Goal: Task Accomplishment & Management: Manage account settings

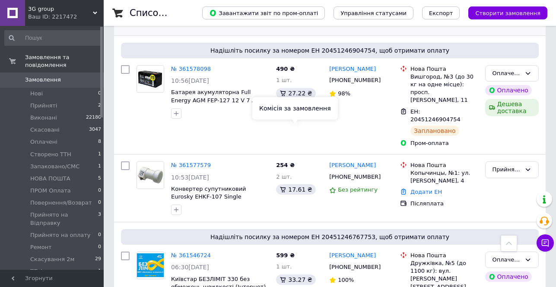
scroll to position [475, 0]
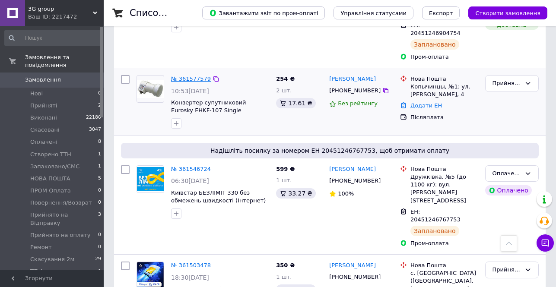
click at [193, 82] on link "№ 361577579" at bounding box center [191, 79] width 40 height 6
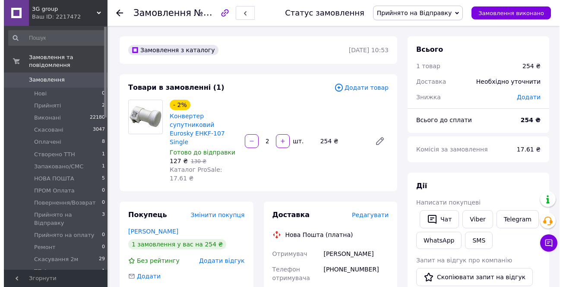
scroll to position [2, 0]
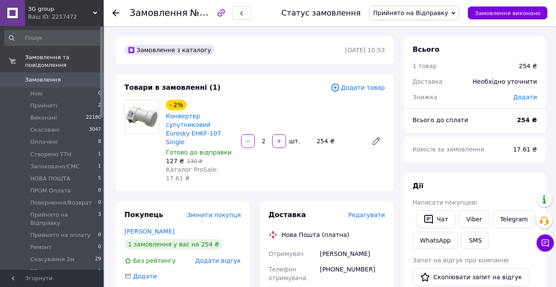
click at [365, 212] on span "Редагувати" at bounding box center [366, 215] width 37 height 7
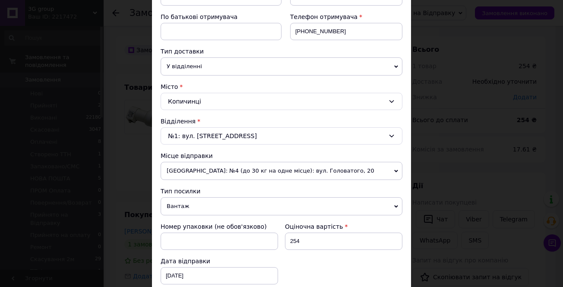
scroll to position [173, 0]
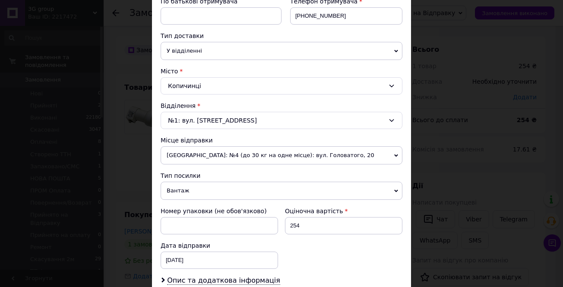
click at [187, 182] on span "Вантаж" at bounding box center [282, 191] width 242 height 18
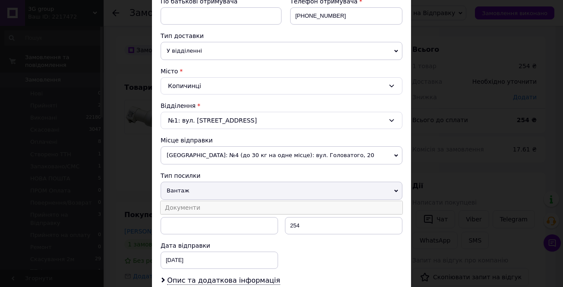
click at [184, 201] on li "Документи" at bounding box center [282, 207] width 242 height 13
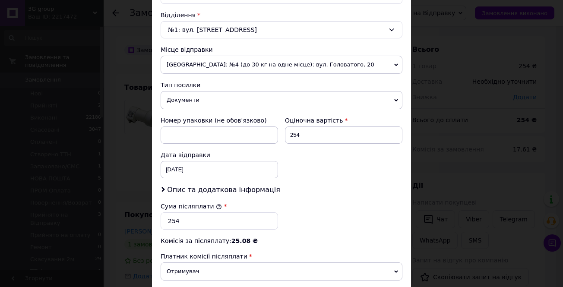
scroll to position [294, 0]
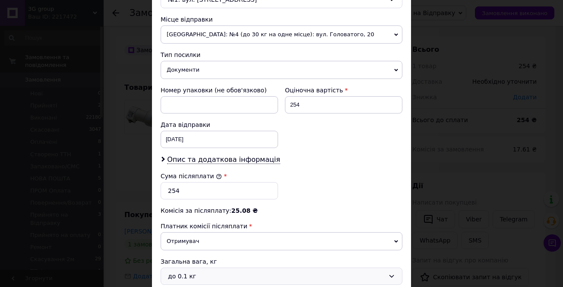
click at [185, 272] on div "до 0.1 кг" at bounding box center [276, 277] width 217 height 10
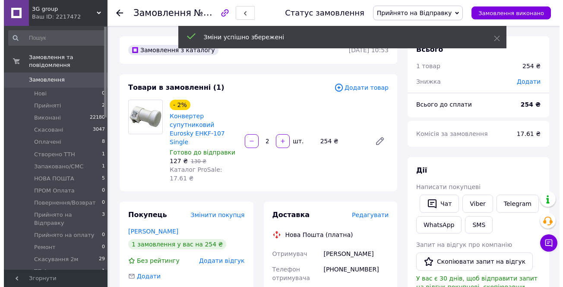
scroll to position [1, 0]
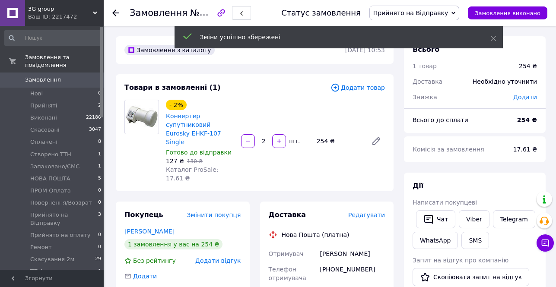
click at [363, 212] on span "Редагувати" at bounding box center [366, 215] width 37 height 7
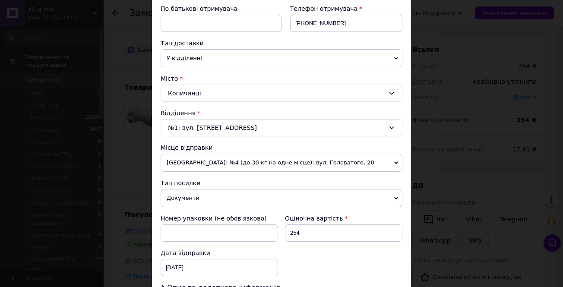
scroll to position [173, 0]
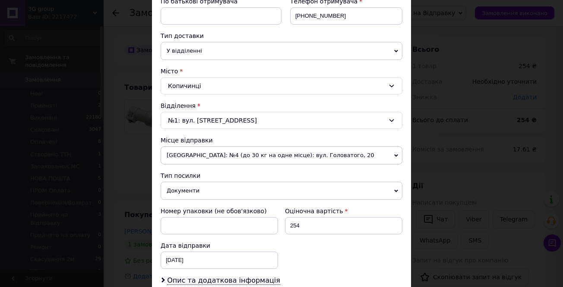
click at [197, 146] on span "Бориспіль: №4 (до 30 кг на одне місце): вул. Головатого, 20" at bounding box center [282, 155] width 242 height 18
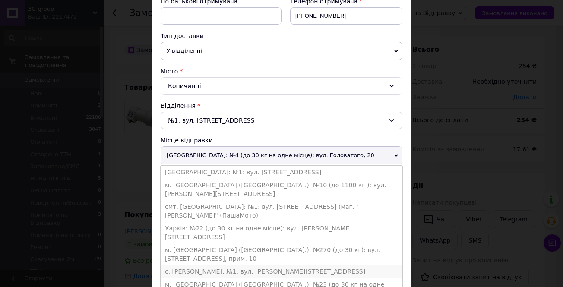
click at [194, 265] on li "с. Лисогора: №1: вул. Ярослава Мудрого, 15а" at bounding box center [282, 271] width 242 height 13
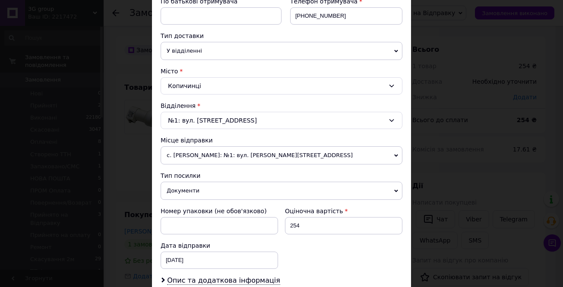
click at [210, 146] on span "с. Лисогора: №1: вул. Ярослава Мудрого, 15а" at bounding box center [282, 155] width 242 height 18
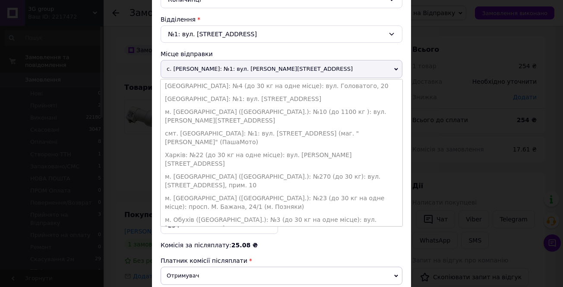
scroll to position [216, 0]
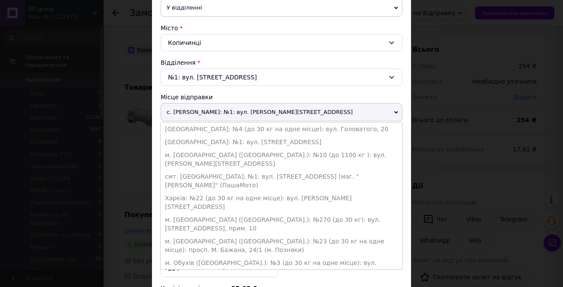
click at [325, 103] on span "с. Лисогора: №1: вул. Ярослава Мудрого, 15а" at bounding box center [282, 112] width 242 height 18
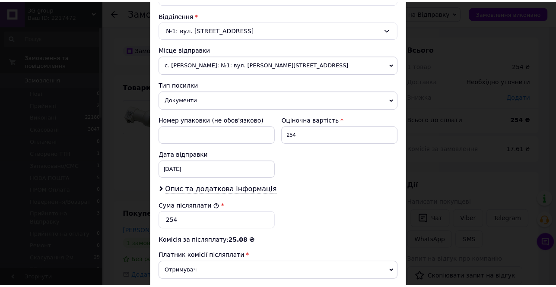
scroll to position [294, 0]
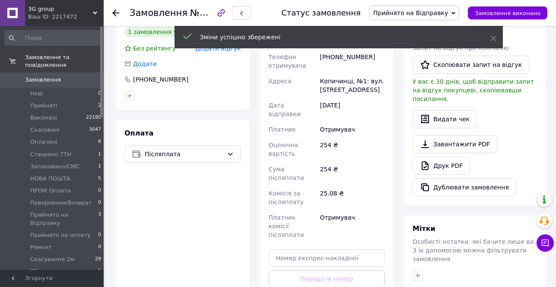
scroll to position [216, 0]
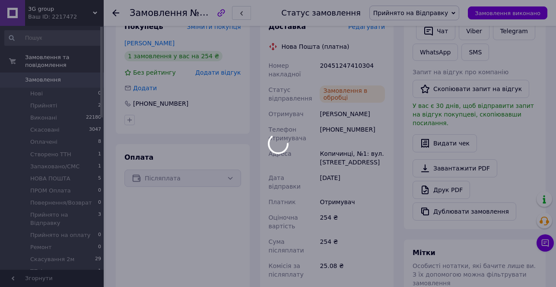
scroll to position [130, 0]
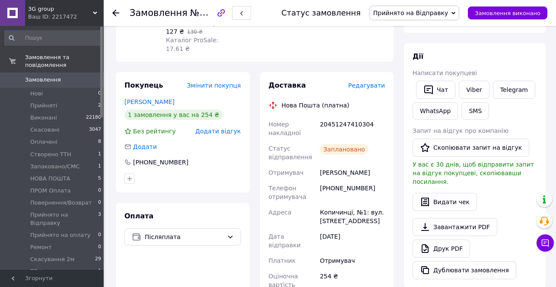
click at [341, 117] on div "20451247410304" at bounding box center [352, 129] width 69 height 24
copy div "20451247410304"
drag, startPoint x: 352, startPoint y: 157, endPoint x: 314, endPoint y: 157, distance: 37.1
click at [314, 157] on div "Номер накладної 20451247410304 Статус відправлення Заплановано Отримувач лавруш…" at bounding box center [327, 258] width 120 height 282
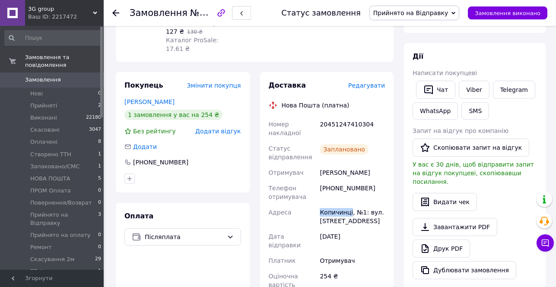
drag, startPoint x: 354, startPoint y: 156, endPoint x: 320, endPoint y: 156, distance: 33.7
click at [320, 205] on div "Копичинці, №1: вул. [STREET_ADDRESS]" at bounding box center [352, 217] width 69 height 24
copy div "Копичинці"
click at [337, 117] on div "20451247410304" at bounding box center [352, 129] width 69 height 24
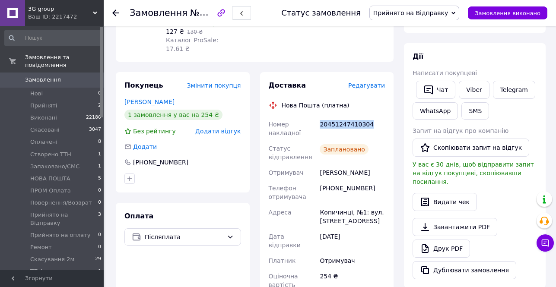
copy div "20451247410304"
click at [370, 82] on span "Редагувати" at bounding box center [366, 85] width 37 height 7
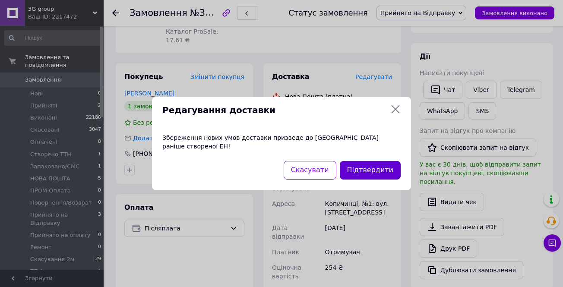
click at [380, 165] on button "Підтвердити" at bounding box center [370, 170] width 61 height 19
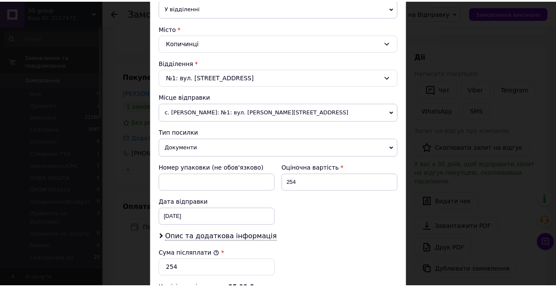
scroll to position [294, 0]
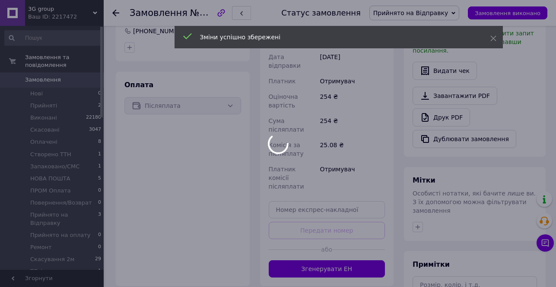
scroll to position [302, 0]
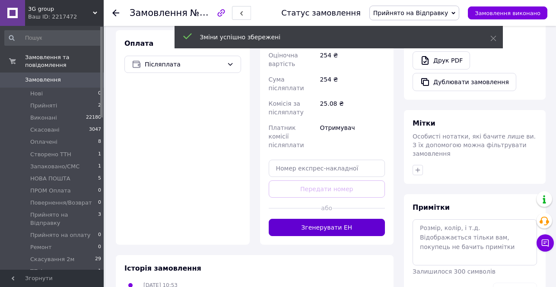
click at [316, 219] on button "Згенерувати ЕН" at bounding box center [327, 227] width 117 height 17
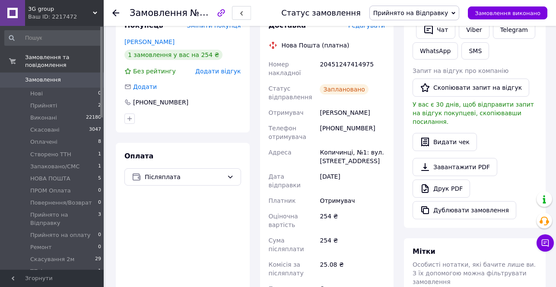
scroll to position [130, 0]
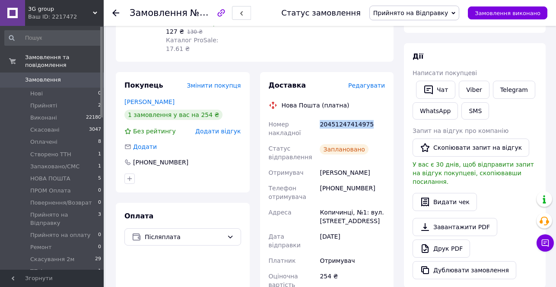
drag, startPoint x: 320, startPoint y: 90, endPoint x: 388, endPoint y: 91, distance: 67.8
click at [388, 91] on div "Доставка Редагувати Нова Пошта (платна) Номер накладної 20451247414975 Статус в…" at bounding box center [327, 251] width 134 height 359
copy div "20451247414975"
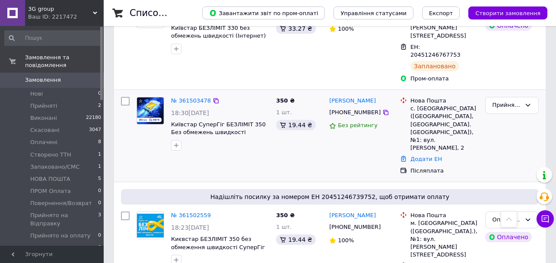
scroll to position [691, 0]
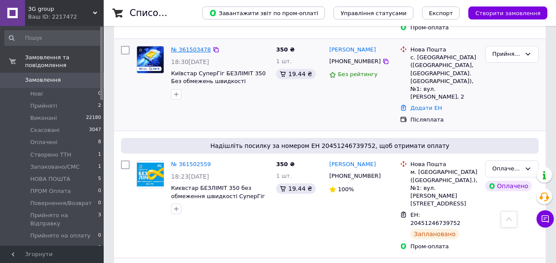
click at [192, 53] on link "№ 361503478" at bounding box center [191, 49] width 40 height 6
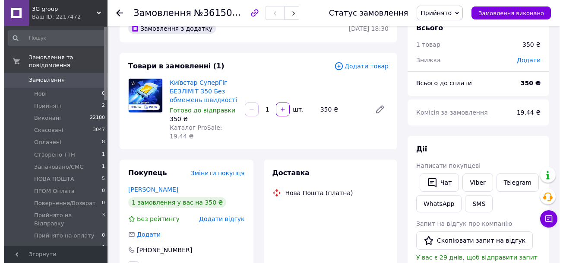
scroll to position [86, 0]
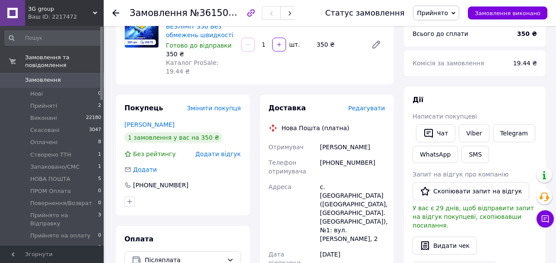
click at [367, 105] on span "Редагувати" at bounding box center [366, 108] width 37 height 7
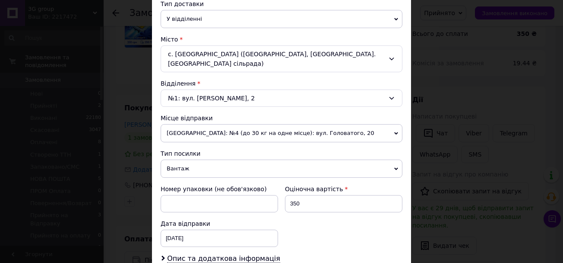
scroll to position [200, 0]
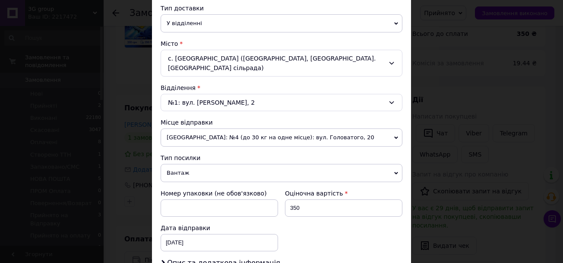
click at [190, 164] on span "Вантаж" at bounding box center [282, 173] width 242 height 18
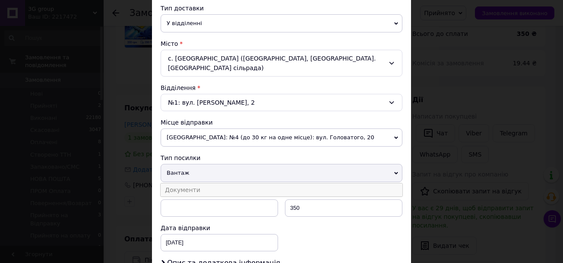
click at [187, 183] on li "Документи" at bounding box center [282, 189] width 242 height 13
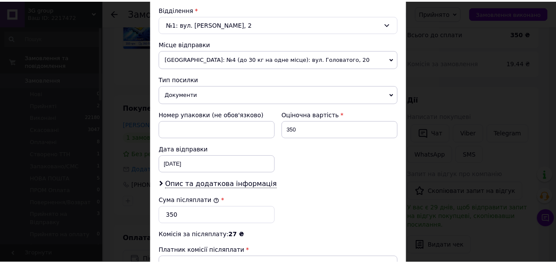
scroll to position [287, 0]
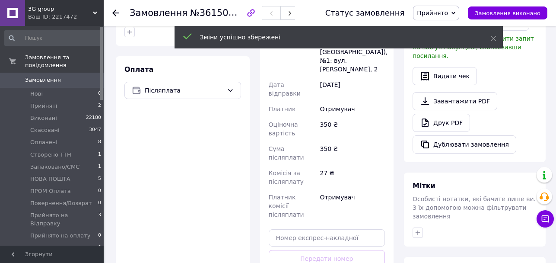
scroll to position [259, 0]
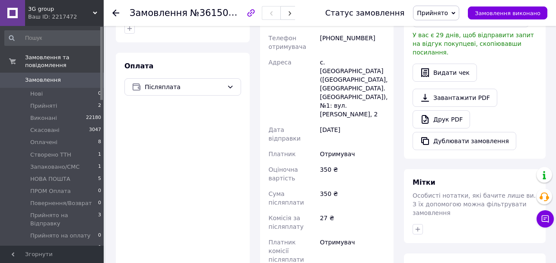
click at [112, 14] on icon at bounding box center [115, 13] width 7 height 7
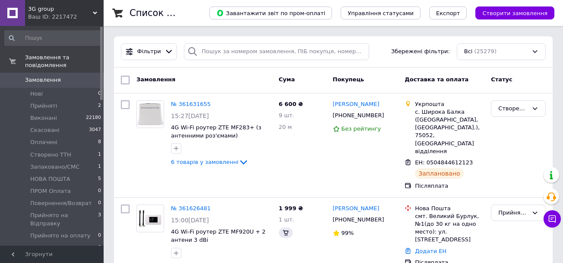
click at [499, 14] on span "Створити замовлення" at bounding box center [514, 13] width 65 height 6
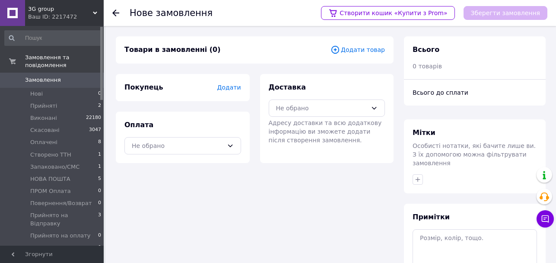
click at [231, 85] on span "Додати" at bounding box center [229, 87] width 24 height 7
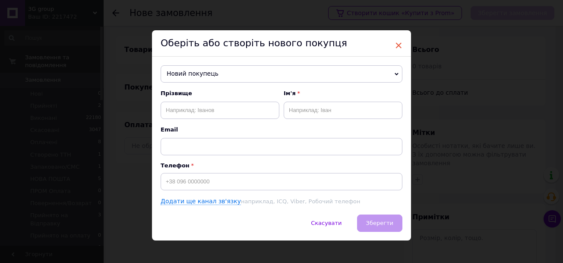
click at [397, 44] on span "×" at bounding box center [399, 45] width 8 height 15
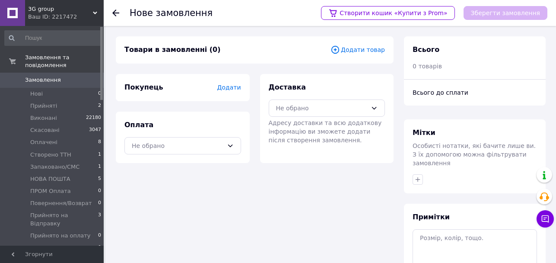
click at [351, 50] on span "Додати товар" at bounding box center [357, 50] width 54 height 10
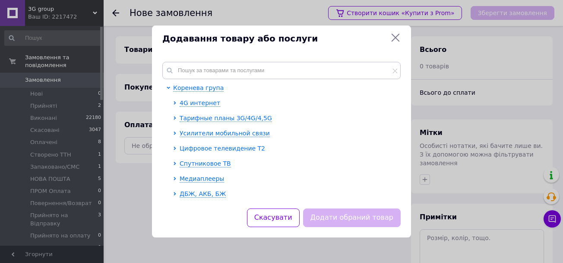
click at [212, 145] on span "Цифровое телевидение T2" at bounding box center [223, 148] width 86 height 7
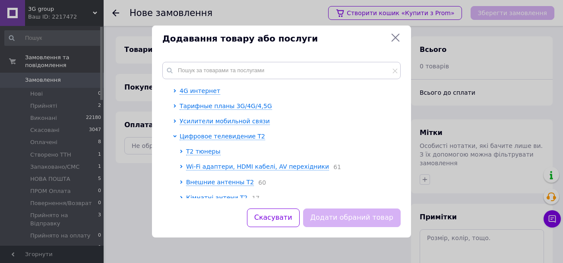
scroll to position [43, 0]
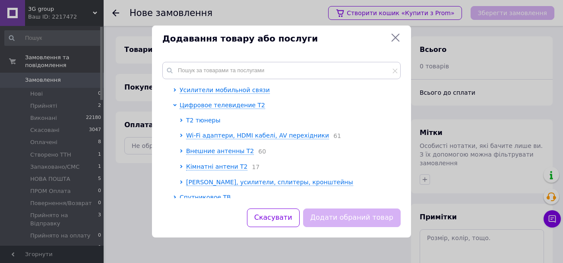
click at [198, 117] on span "T2 тюнеры" at bounding box center [203, 120] width 35 height 7
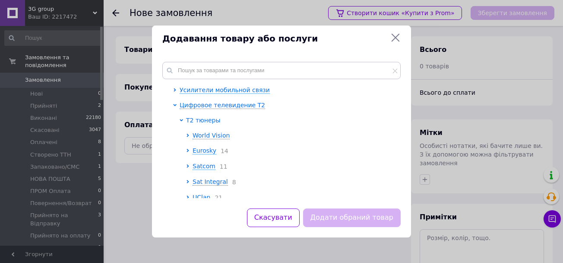
click at [198, 117] on span "T2 тюнеры" at bounding box center [203, 120] width 35 height 7
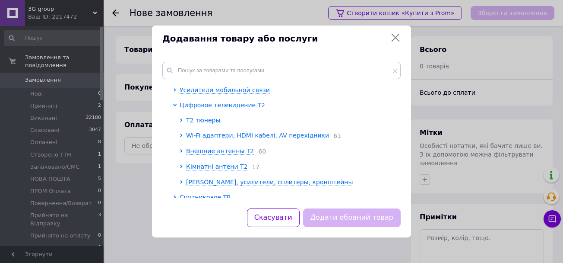
click at [203, 101] on span "Цифровое телевидение T2" at bounding box center [223, 104] width 86 height 7
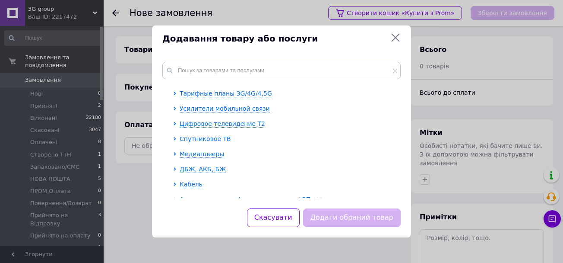
scroll to position [0, 0]
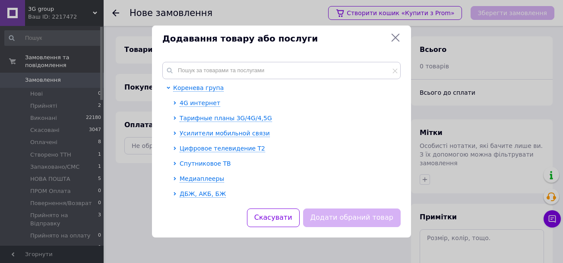
click at [198, 160] on span "Спутниковое ТВ" at bounding box center [205, 163] width 51 height 7
click at [204, 175] on span "Ресиверы SAT" at bounding box center [208, 178] width 44 height 7
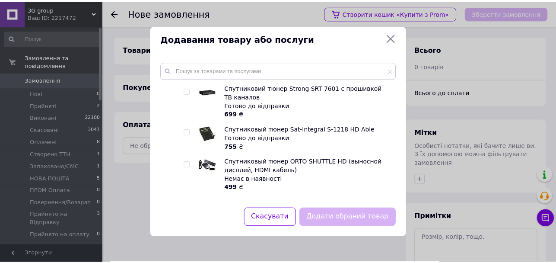
scroll to position [345, 0]
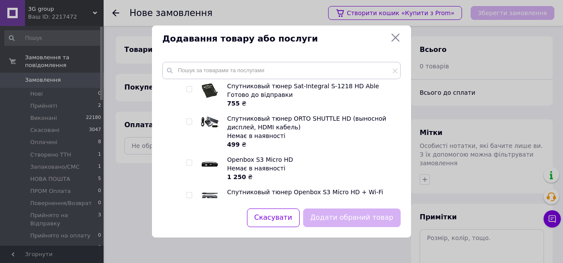
checkbox input "true"
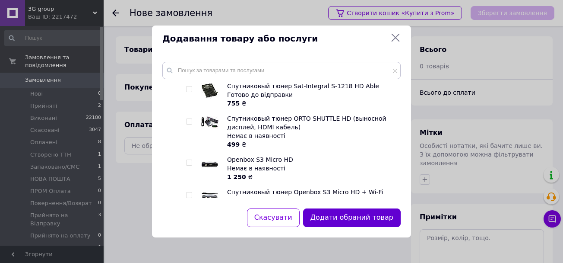
click at [343, 216] on button "Додати обраний товар" at bounding box center [352, 217] width 98 height 19
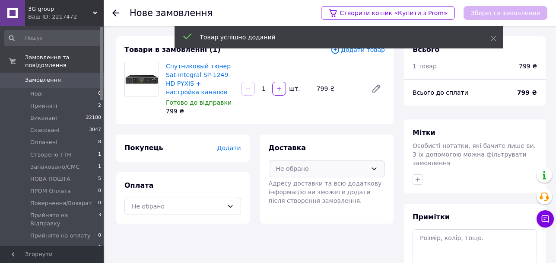
click at [312, 164] on div "Не обрано" at bounding box center [322, 169] width 92 height 10
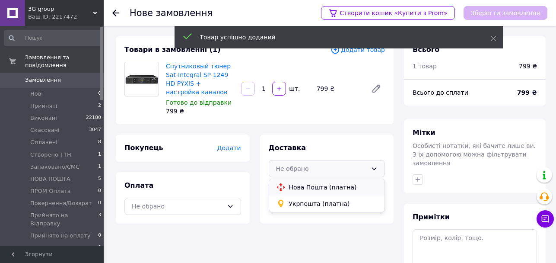
click at [297, 183] on span "Нова Пошта (платна)" at bounding box center [333, 187] width 89 height 9
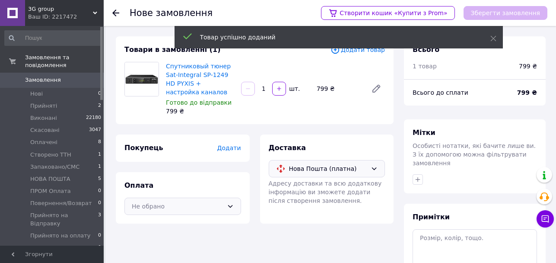
click at [234, 197] on div "Не обрано" at bounding box center [182, 205] width 117 height 17
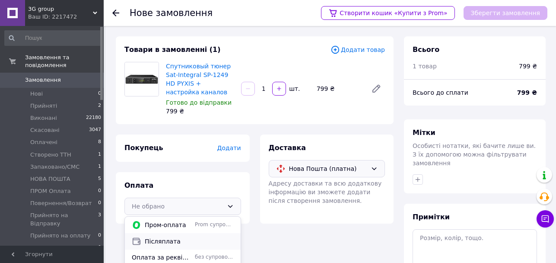
click at [152, 236] on div "Післяплата" at bounding box center [182, 241] width 105 height 10
click at [226, 144] on span "Додати" at bounding box center [229, 147] width 24 height 7
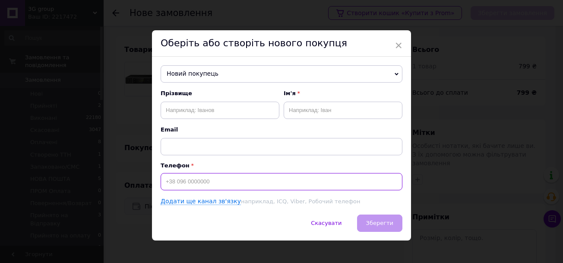
click at [198, 186] on input at bounding box center [282, 181] width 242 height 17
type input "[PHONE_NUMBER]"
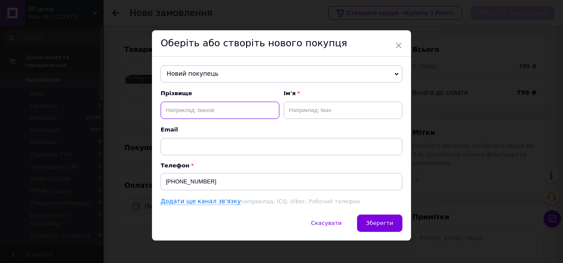
click at [187, 113] on input "text" at bounding box center [220, 109] width 119 height 17
type input "Максименко"
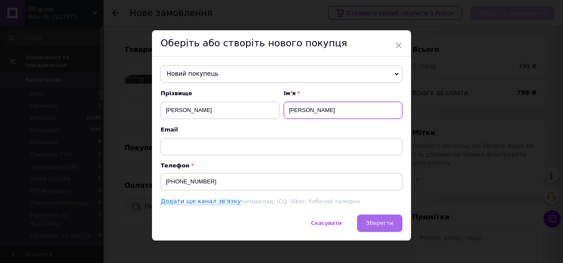
type input "Сергій"
click at [375, 226] on span "Зберегти" at bounding box center [379, 222] width 27 height 6
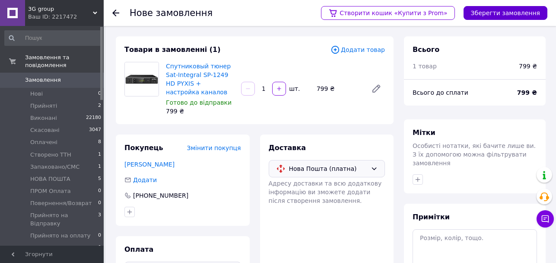
click at [469, 15] on button "Зберегти замовлення" at bounding box center [505, 13] width 84 height 14
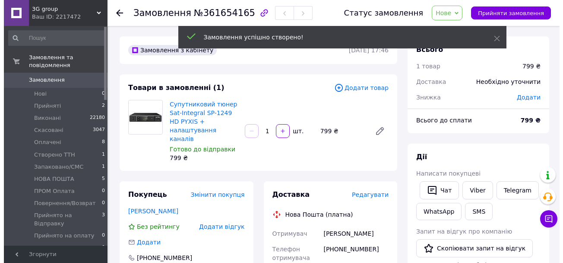
scroll to position [2, 0]
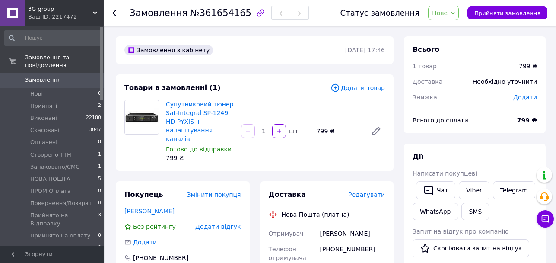
click at [363, 191] on span "Редагувати" at bounding box center [366, 194] width 37 height 7
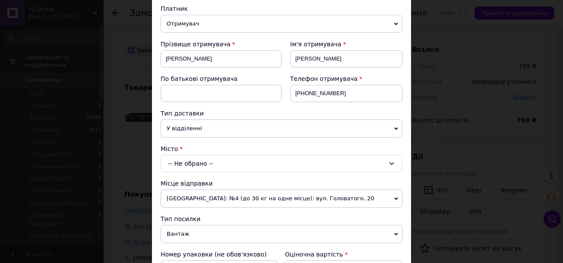
scroll to position [130, 0]
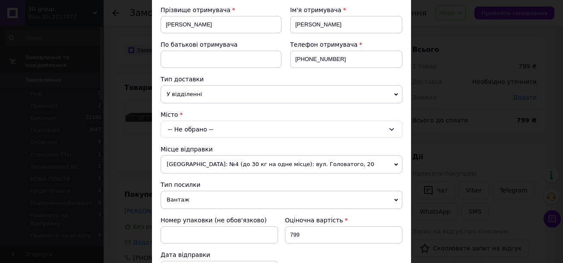
click at [182, 190] on span "Вантаж" at bounding box center [282, 199] width 242 height 18
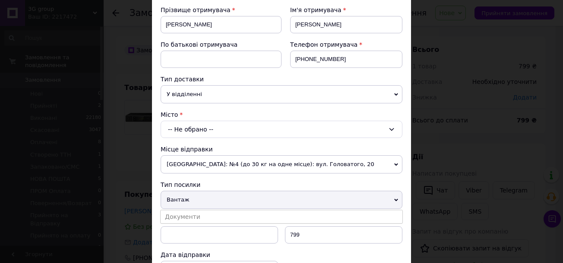
click at [183, 210] on li "Документи" at bounding box center [282, 216] width 242 height 13
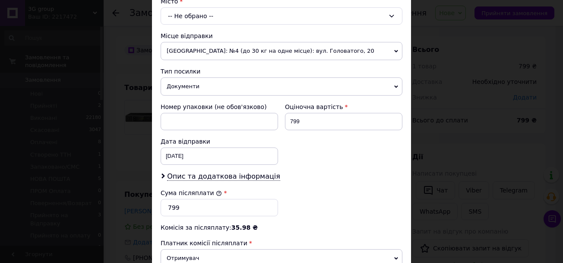
scroll to position [290, 0]
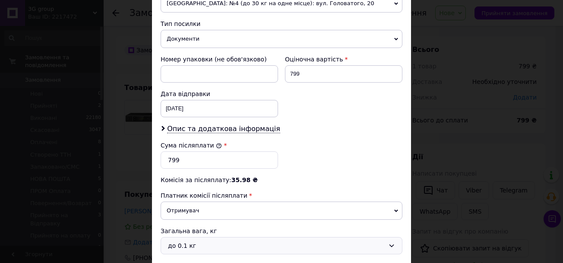
click at [204, 237] on div "до 0.1 кг" at bounding box center [282, 245] width 242 height 17
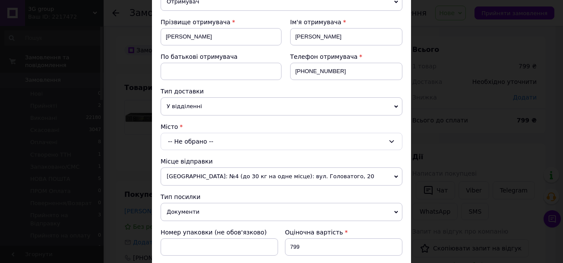
scroll to position [74, 0]
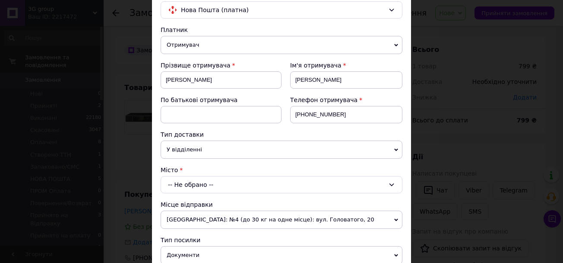
click at [174, 176] on div "-- Не обрано --" at bounding box center [282, 184] width 242 height 17
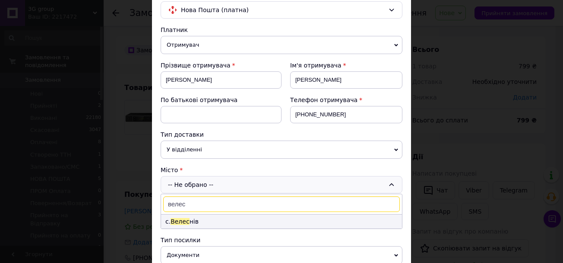
type input "велес"
click at [178, 218] on span "Велес" at bounding box center [180, 221] width 19 height 7
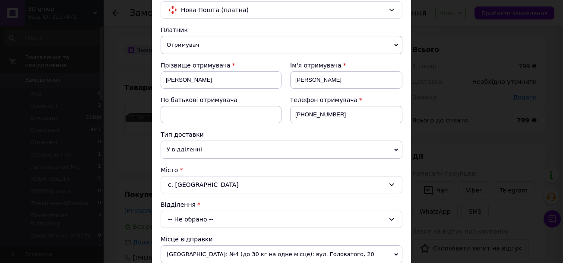
click at [176, 210] on div "-- Не обрано --" at bounding box center [282, 218] width 242 height 17
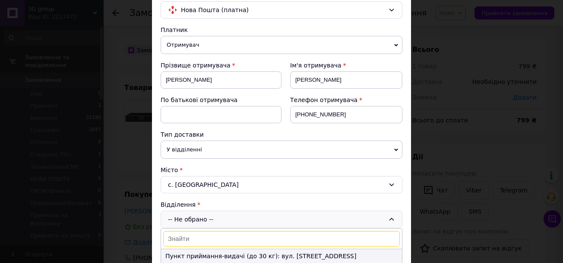
click at [182, 249] on li "Пункт приймання-видачі (до 30 кг): вул. Центральна, 26" at bounding box center [281, 256] width 241 height 14
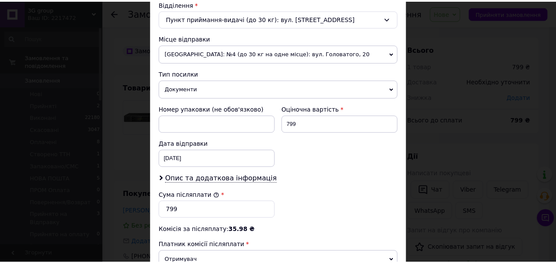
scroll to position [290, 0]
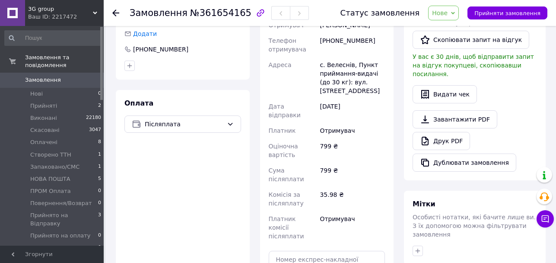
scroll to position [216, 0]
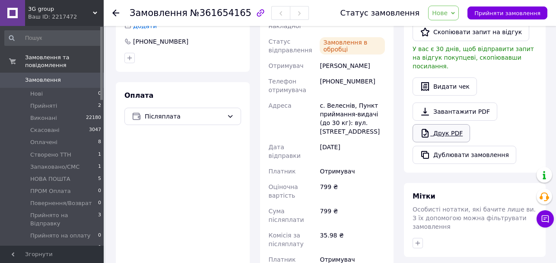
click at [453, 124] on link "Друк PDF" at bounding box center [440, 133] width 57 height 18
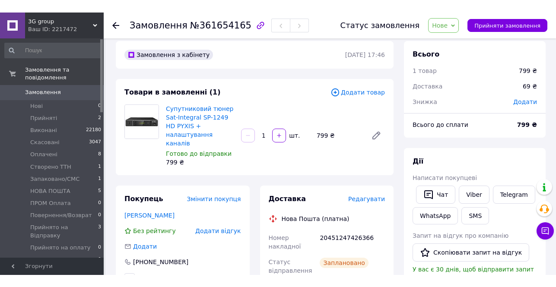
scroll to position [0, 0]
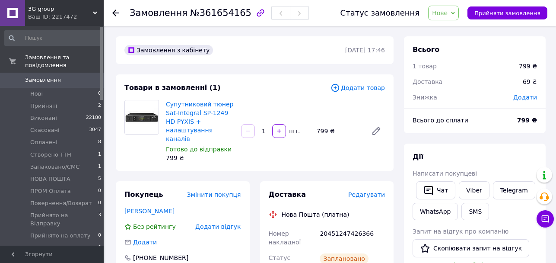
click at [435, 15] on span "Нове" at bounding box center [440, 13] width 16 height 7
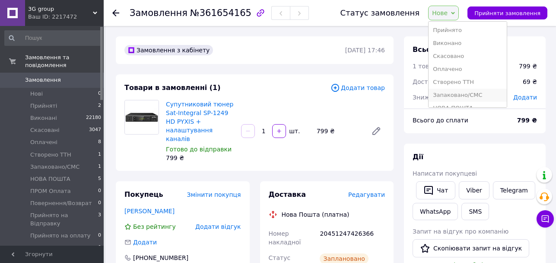
click at [433, 89] on li "Запаковано/СМС" at bounding box center [467, 95] width 78 height 13
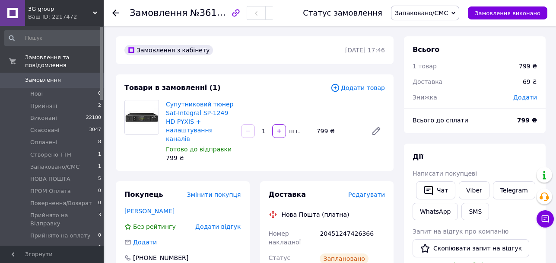
click at [115, 14] on icon at bounding box center [115, 13] width 7 height 7
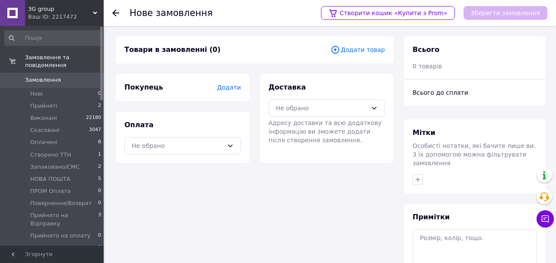
click at [59, 84] on span "Замовлення" at bounding box center [43, 80] width 36 height 8
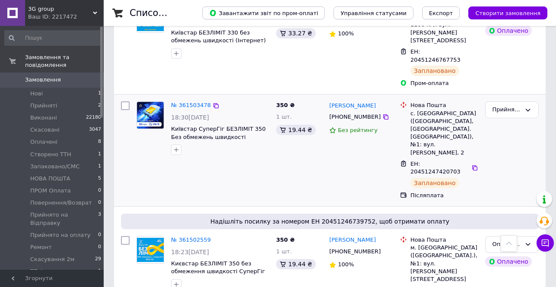
scroll to position [734, 0]
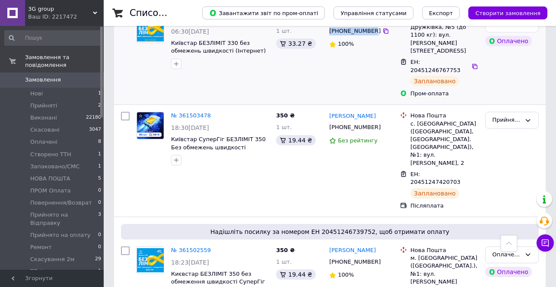
drag, startPoint x: 326, startPoint y: 93, endPoint x: 377, endPoint y: 108, distance: 53.4
click at [377, 101] on div "Володимир Талах +380969472001 100%" at bounding box center [361, 56] width 71 height 89
copy div "Володимир Талах +380969472001"
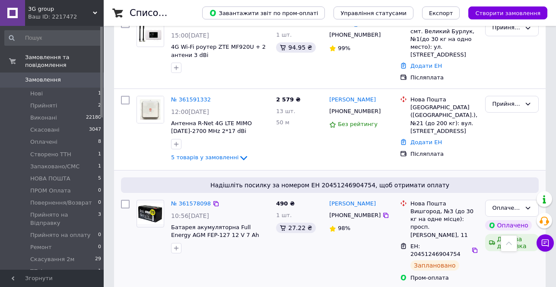
scroll to position [345, 0]
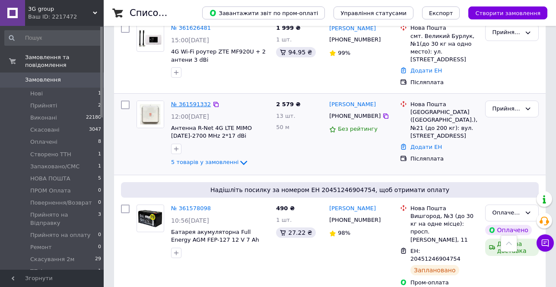
click at [193, 108] on link "№ 361591332" at bounding box center [191, 104] width 40 height 6
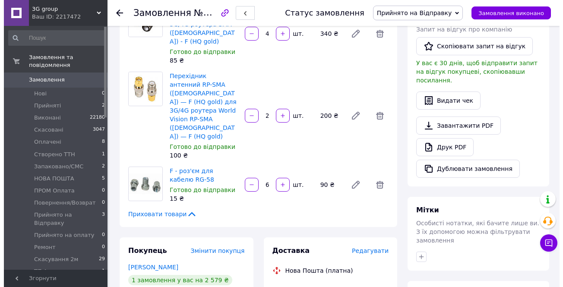
scroll to position [216, 0]
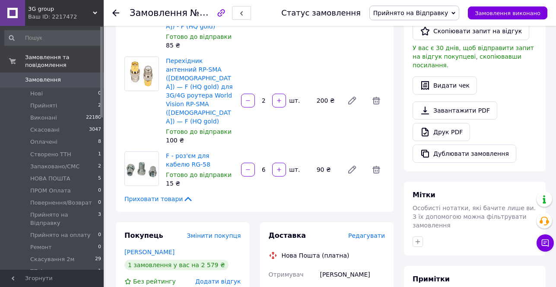
click at [366, 232] on span "Редагувати" at bounding box center [366, 235] width 37 height 7
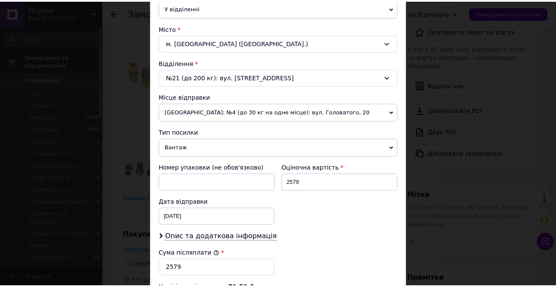
scroll to position [299, 0]
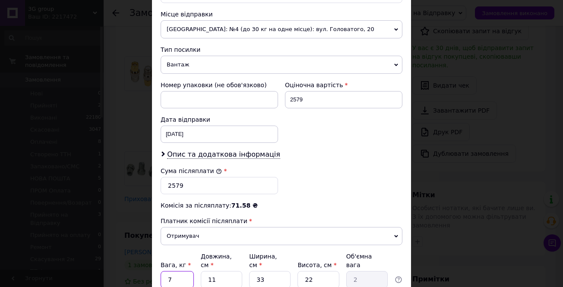
drag, startPoint x: 172, startPoint y: 198, endPoint x: 165, endPoint y: 199, distance: 6.5
click at [165, 271] on input "7" at bounding box center [177, 279] width 33 height 17
type input "4.7"
drag, startPoint x: 208, startPoint y: 200, endPoint x: 225, endPoint y: 200, distance: 16.8
click at [225, 271] on input "11" at bounding box center [221, 279] width 41 height 17
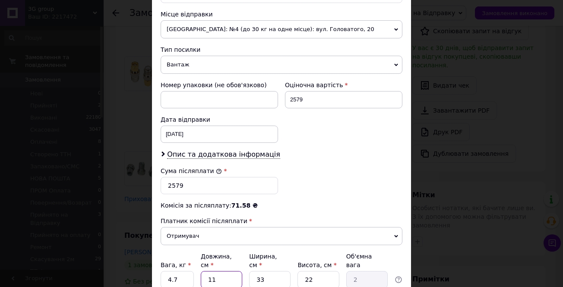
type input "4"
type input "0.73"
type input "40"
type input "7.26"
type input "40"
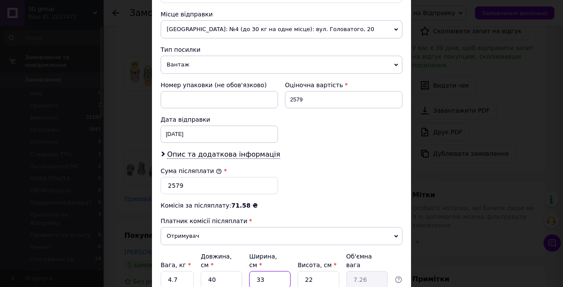
drag, startPoint x: 256, startPoint y: 199, endPoint x: 274, endPoint y: 199, distance: 18.1
click at [274, 271] on input "33" at bounding box center [269, 279] width 41 height 17
type input "2"
type input "0.44"
type input "22"
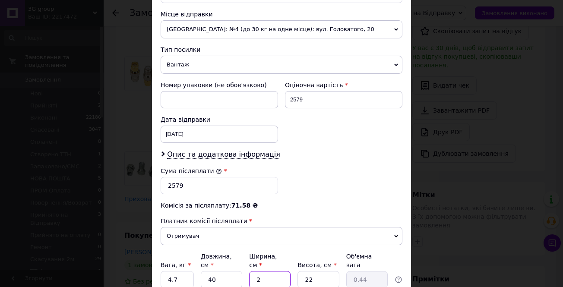
type input "4.84"
type input "22"
click at [176, 271] on input "4.7" at bounding box center [177, 279] width 33 height 17
type input "4.9"
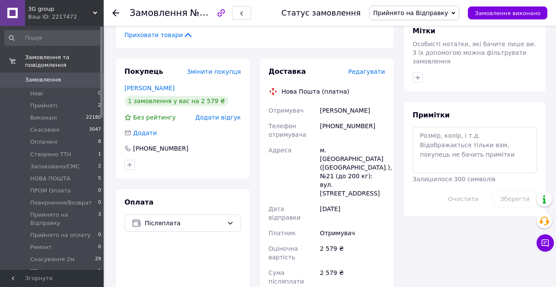
scroll to position [389, 0]
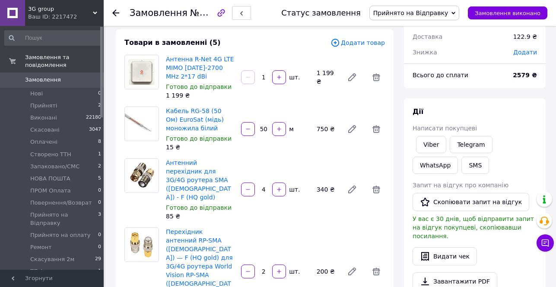
scroll to position [43, 0]
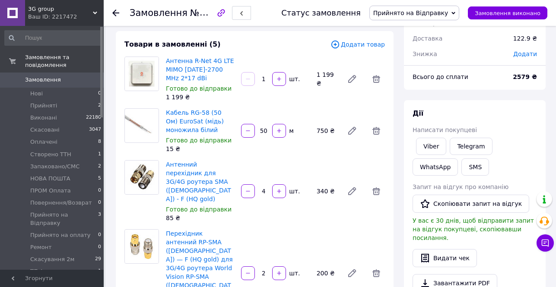
click at [412, 15] on span "Прийнято на Відправку" at bounding box center [410, 13] width 75 height 7
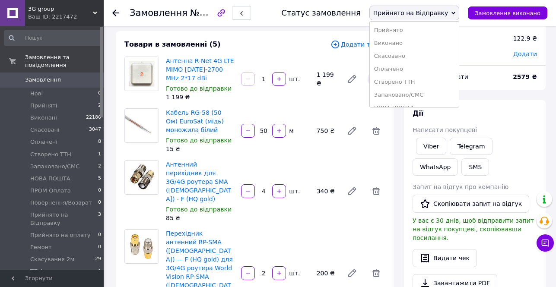
drag, startPoint x: 384, startPoint y: 74, endPoint x: 376, endPoint y: 74, distance: 7.8
click at [383, 89] on li "Запаковано/СМС" at bounding box center [414, 95] width 89 height 13
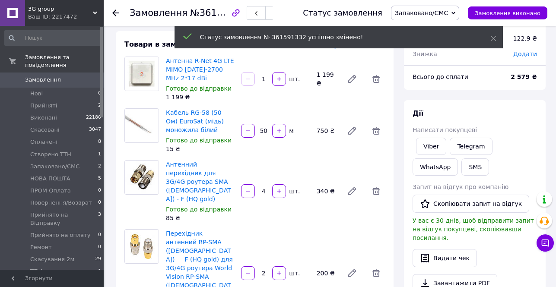
scroll to position [100, 0]
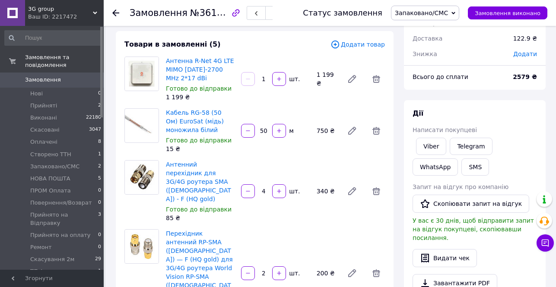
click at [117, 13] on use at bounding box center [115, 13] width 7 height 7
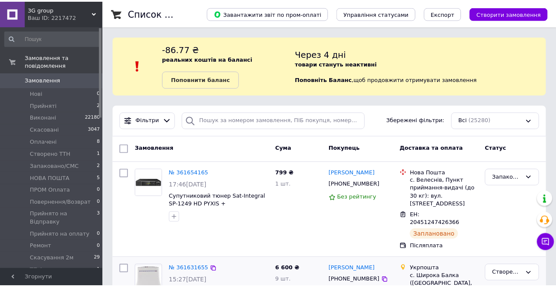
scroll to position [203, 0]
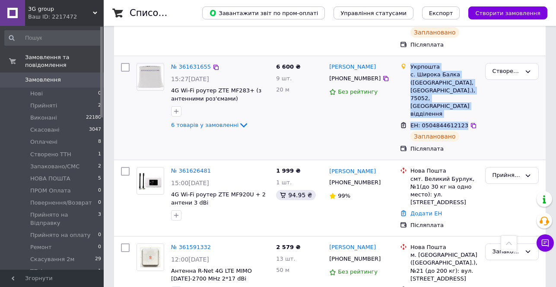
drag, startPoint x: 411, startPoint y: 87, endPoint x: 460, endPoint y: 158, distance: 86.2
click at [460, 155] on ul "Укрпошта с. Широка Балка (Херсонська обл., Херсонський р-н.), 75052, Пересувне …" at bounding box center [439, 107] width 78 height 93
click at [199, 70] on link "№ 361631655" at bounding box center [191, 66] width 40 height 6
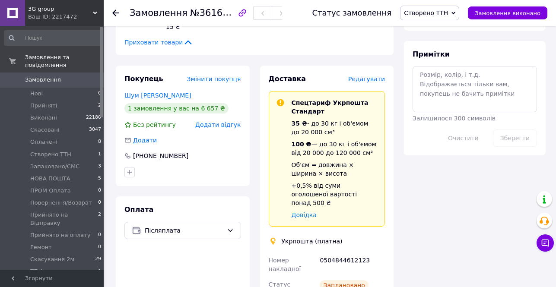
scroll to position [457, 0]
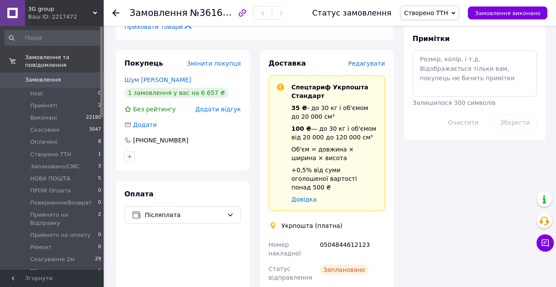
drag, startPoint x: 269, startPoint y: 116, endPoint x: 383, endPoint y: 124, distance: 113.8
copy div "Отримувач Інна Шум +380501774184"
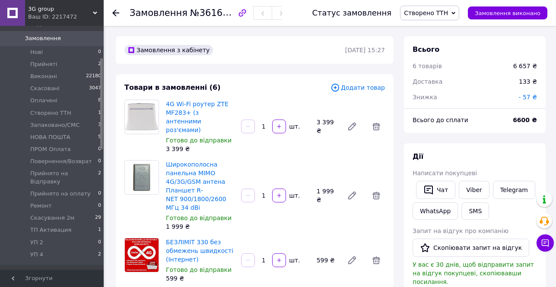
scroll to position [0, 0]
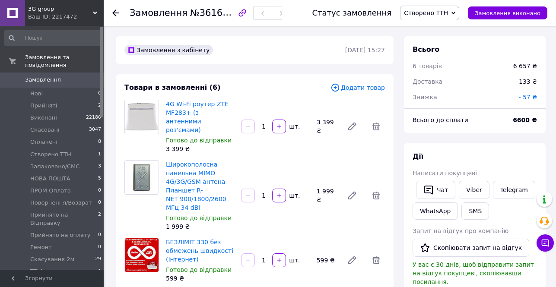
click at [410, 11] on span "Cтворено ТТН" at bounding box center [426, 13] width 44 height 7
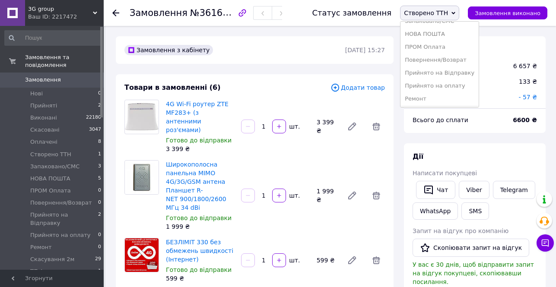
scroll to position [64, 0]
click at [410, 141] on li "УП 4" at bounding box center [439, 147] width 78 height 13
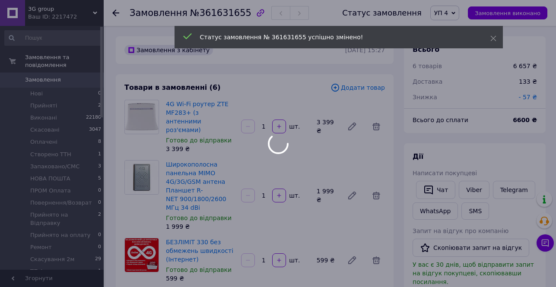
click at [40, 85] on div at bounding box center [278, 143] width 556 height 287
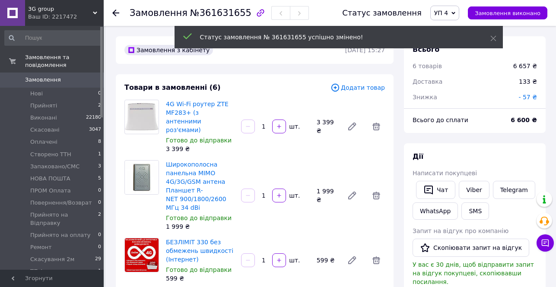
scroll to position [185, 0]
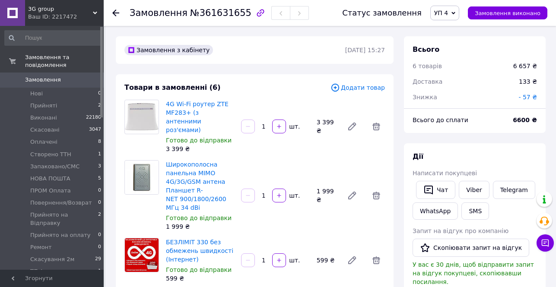
click at [41, 84] on span "Замовлення" at bounding box center [43, 80] width 36 height 8
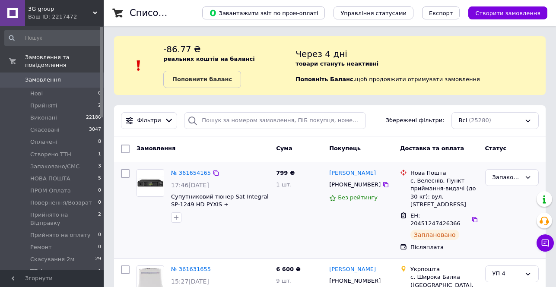
click at [272, 223] on div "799 ₴ 1 шт." at bounding box center [298, 210] width 53 height 89
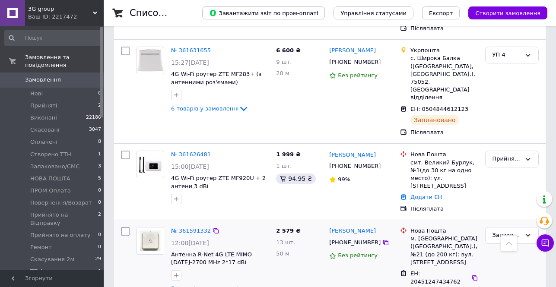
scroll to position [302, 0]
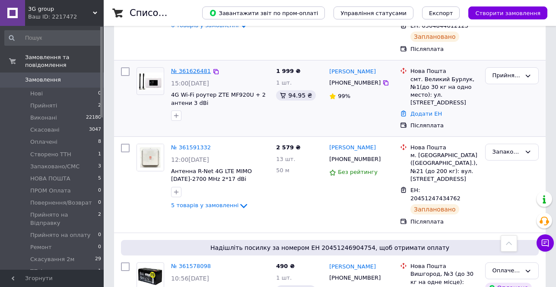
click at [187, 74] on link "№ 361626481" at bounding box center [191, 71] width 40 height 6
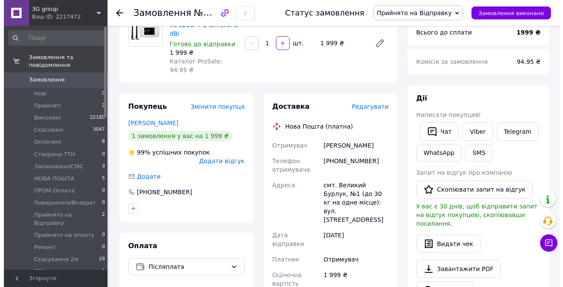
scroll to position [82, 0]
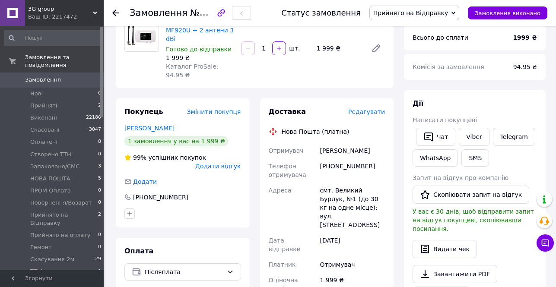
click at [371, 108] on span "Редагувати" at bounding box center [366, 111] width 37 height 7
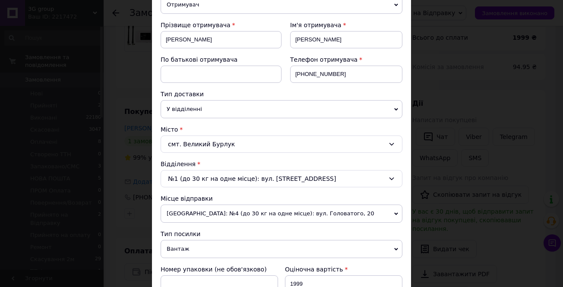
scroll to position [130, 0]
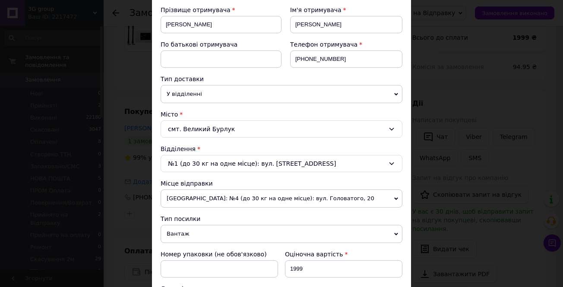
click at [185, 225] on span "Вантаж" at bounding box center [282, 234] width 242 height 18
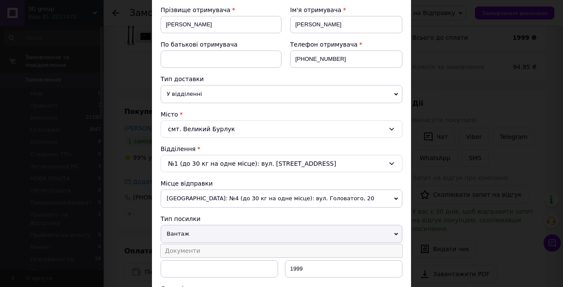
click at [184, 244] on li "Документи" at bounding box center [282, 250] width 242 height 13
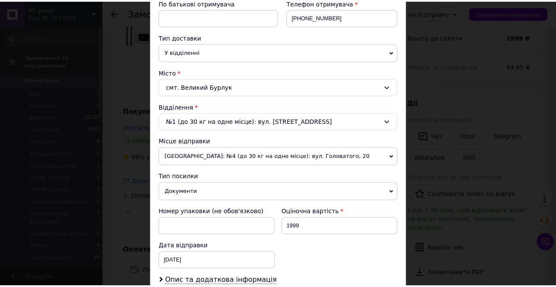
scroll to position [259, 0]
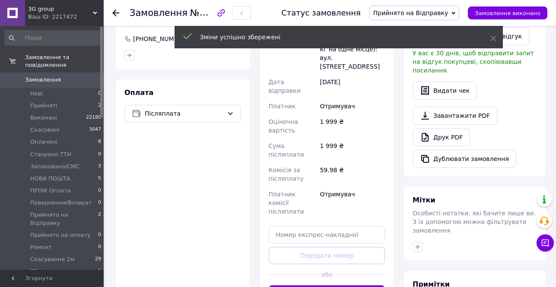
scroll to position [255, 0]
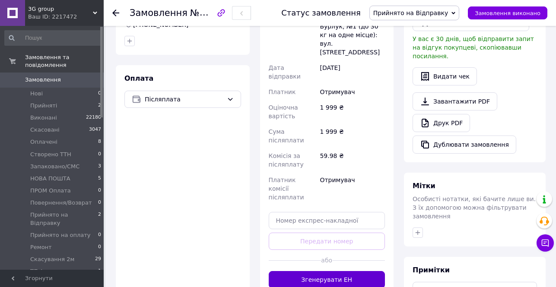
click at [320, 271] on button "Згенерувати ЕН" at bounding box center [327, 279] width 117 height 17
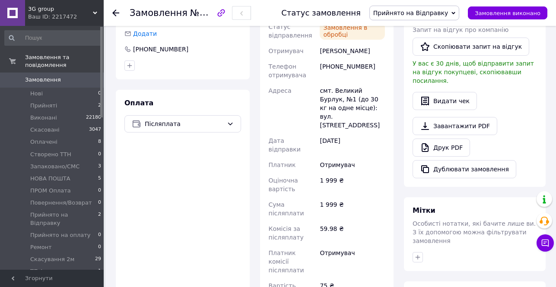
scroll to position [126, 0]
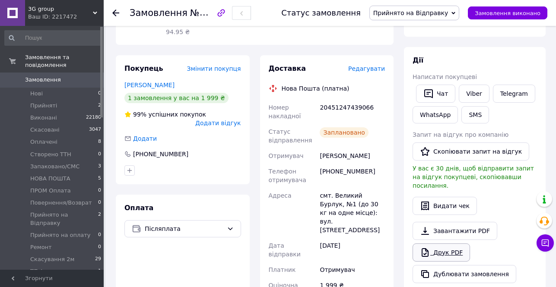
click at [446, 244] on link "Друк PDF" at bounding box center [440, 253] width 57 height 18
click at [115, 13] on use at bounding box center [115, 13] width 7 height 7
